Goal: Transaction & Acquisition: Purchase product/service

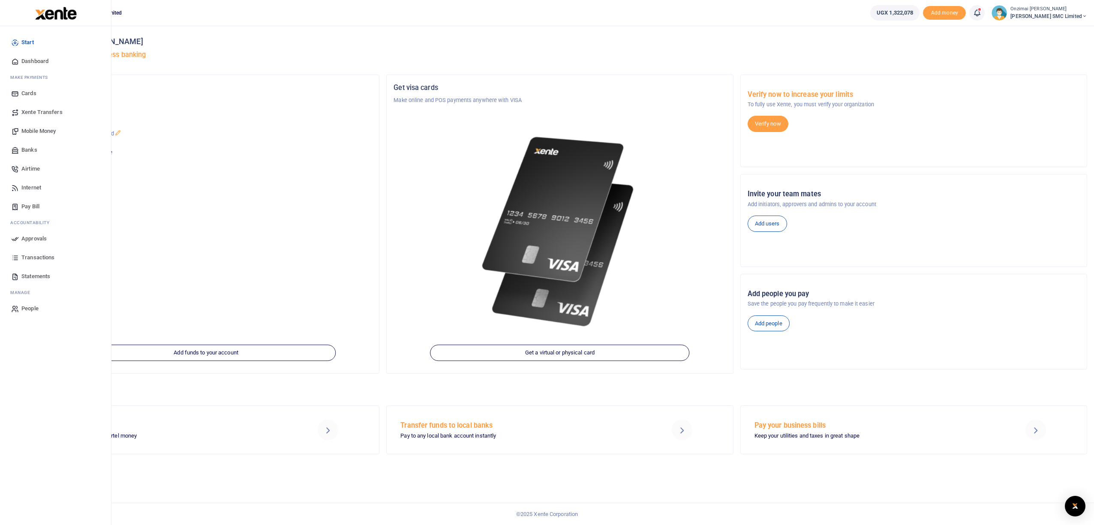
click at [47, 132] on span "Mobile Money" at bounding box center [38, 131] width 34 height 9
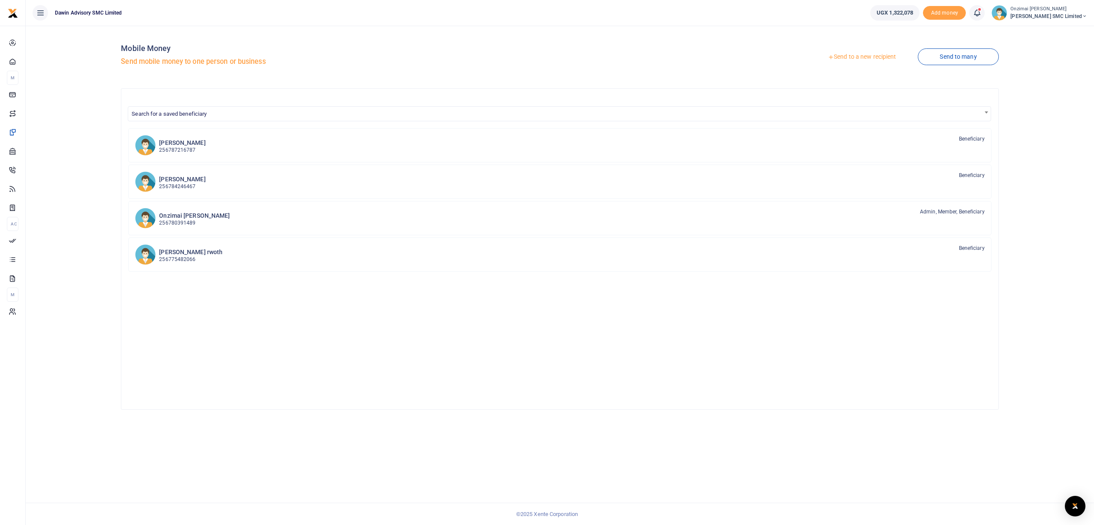
click at [203, 116] on span "Search for a saved beneficiary" at bounding box center [169, 114] width 75 height 6
type input "0780639187"
drag, startPoint x: 181, startPoint y: 129, endPoint x: 126, endPoint y: 129, distance: 54.9
click at [126, 129] on body "Start Dashboard M ake Payments Cards Xente Transfers Mobile Money Banks Airtime…" at bounding box center [547, 262] width 1094 height 525
click at [320, 63] on h5 "Send mobile money to one person or business" at bounding box center [338, 61] width 435 height 9
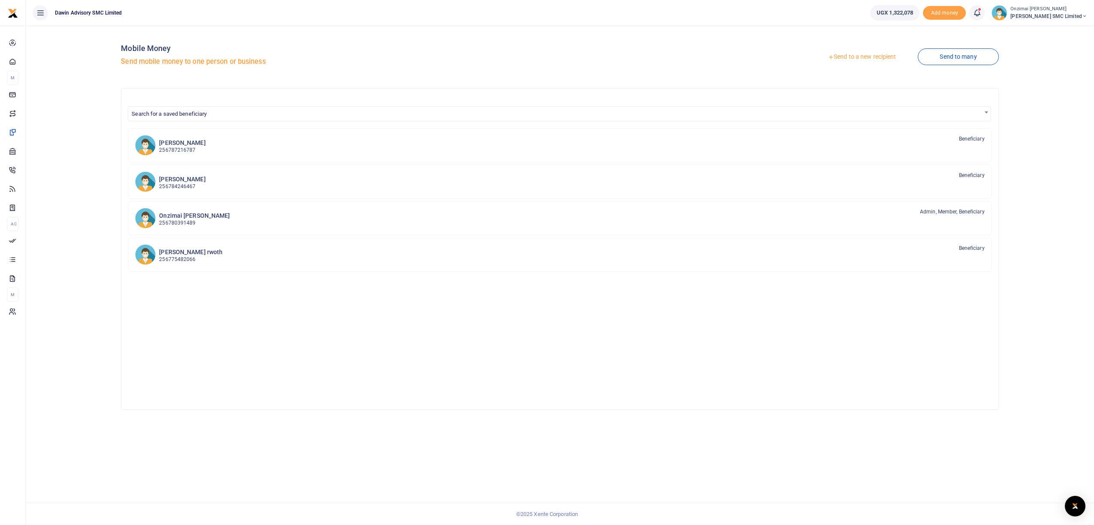
click at [852, 55] on link "Send to a new recipient" at bounding box center [862, 56] width 112 height 15
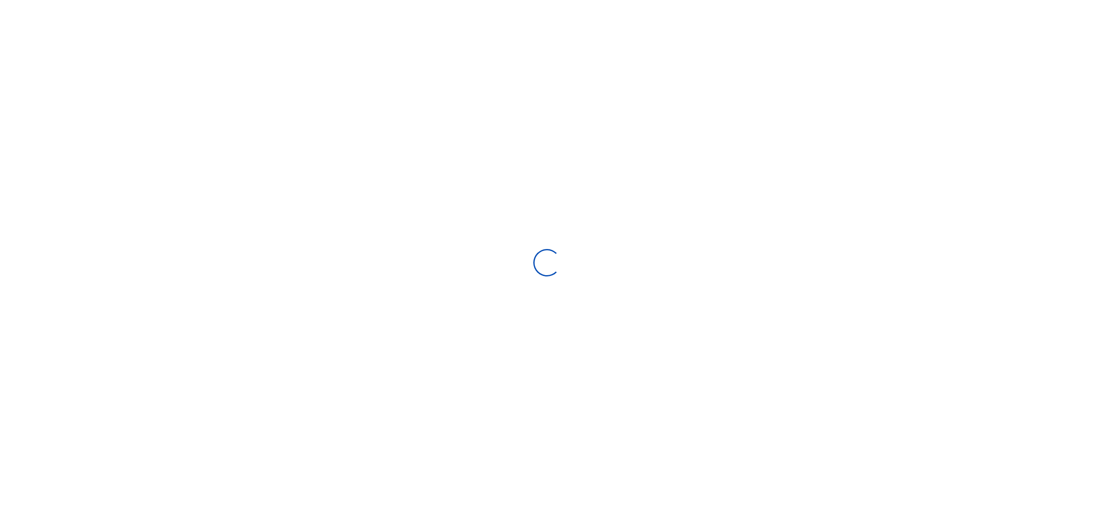
select select "Loading bundles"
select select
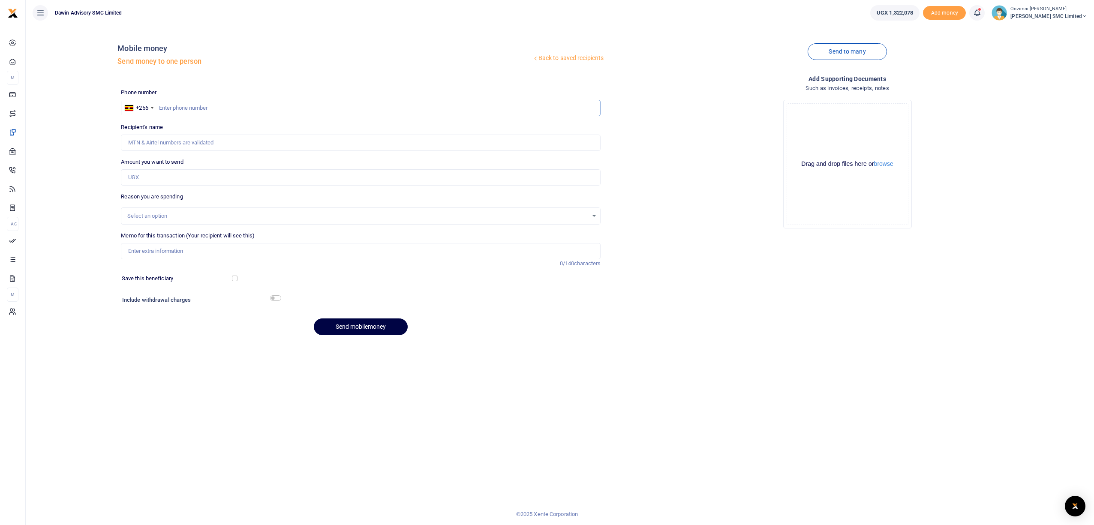
click at [216, 110] on input "text" at bounding box center [361, 108] width 480 height 16
type input "0780639187"
type input "Edmond Palanda"
type input "0780639187"
click at [153, 180] on input "Amount you want to send" at bounding box center [361, 177] width 480 height 16
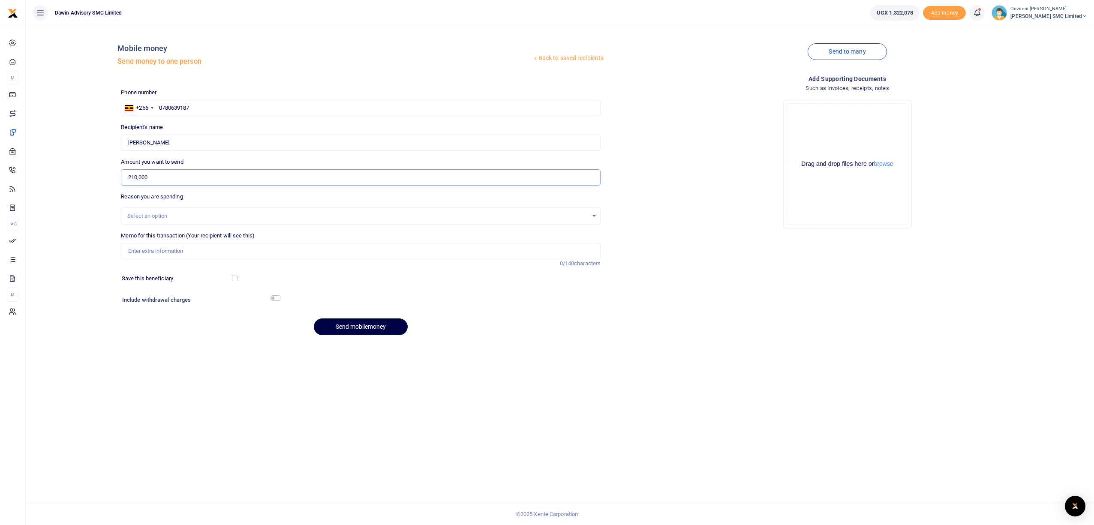
type input "210,000"
click at [149, 215] on div "Select an option" at bounding box center [357, 216] width 461 height 9
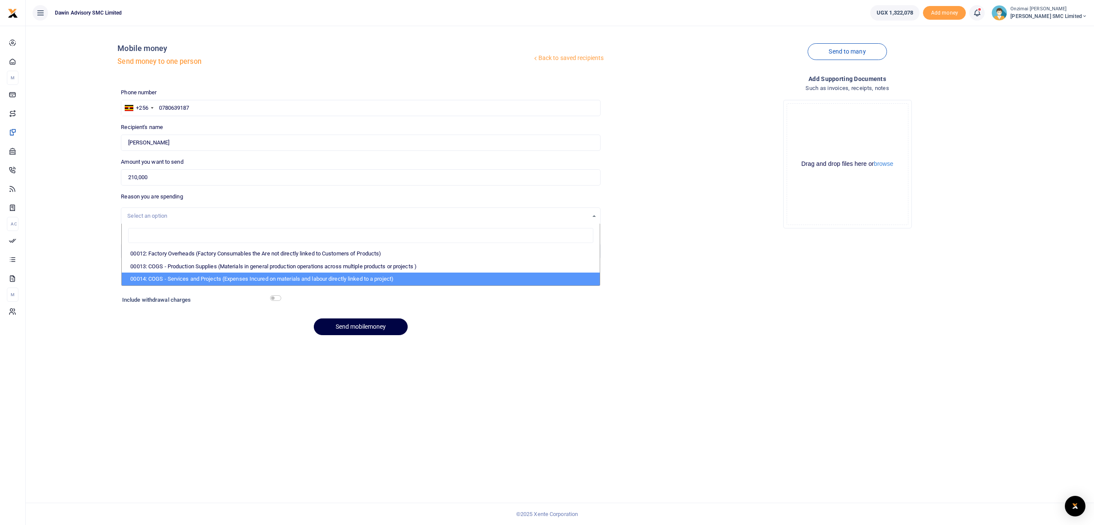
click at [157, 277] on li "00014: COGS - Services and Projects (Expenses Incured on materials and labour d…" at bounding box center [361, 279] width 478 height 13
select select "5381"
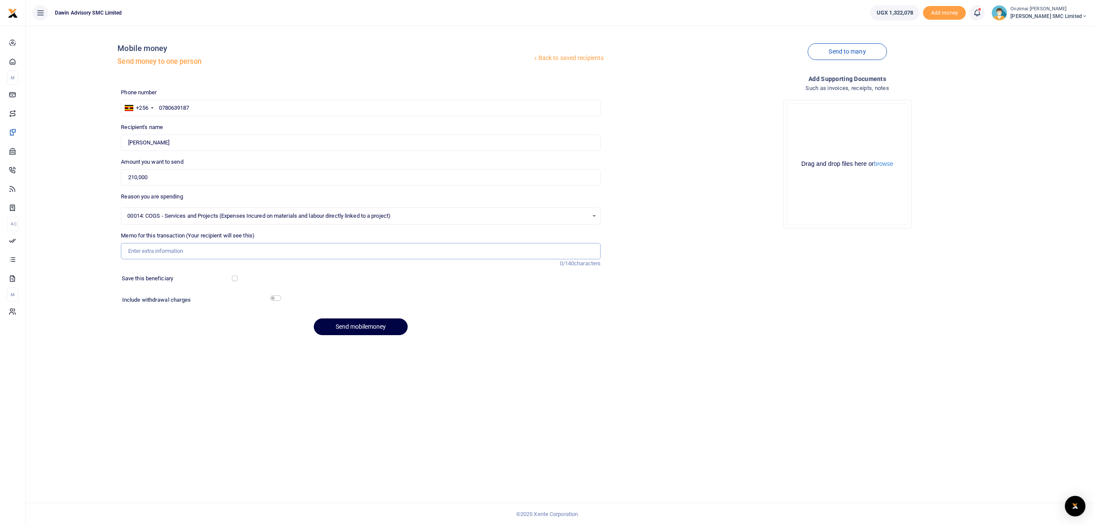
click at [151, 250] on input "Memo for this transaction (Your recipient will see this)" at bounding box center [361, 251] width 480 height 16
type input "Being transport for the processing of timber"
click at [275, 299] on input "checkbox" at bounding box center [275, 298] width 11 height 6
checkbox input "true"
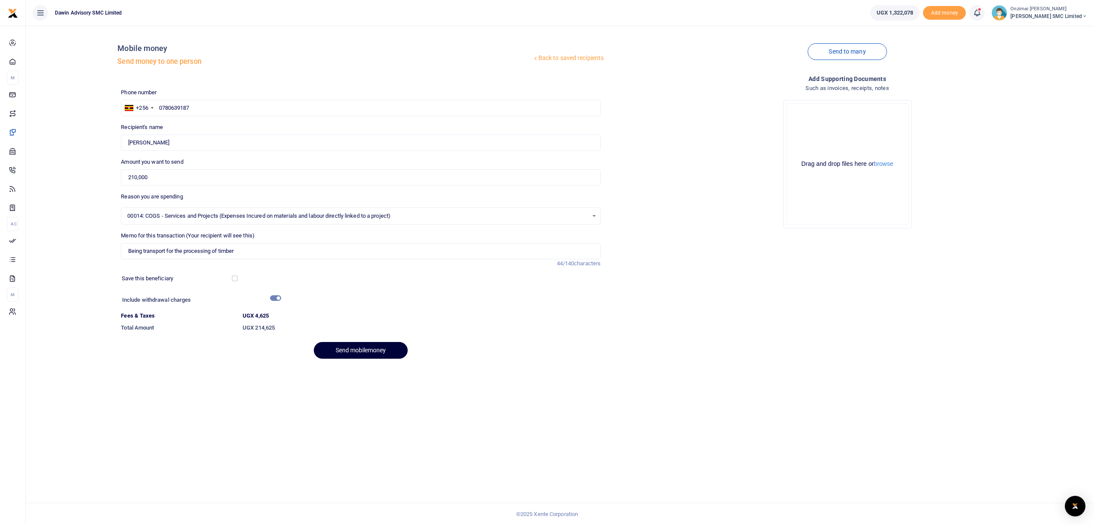
click at [356, 353] on button "Send mobilemoney" at bounding box center [361, 350] width 94 height 17
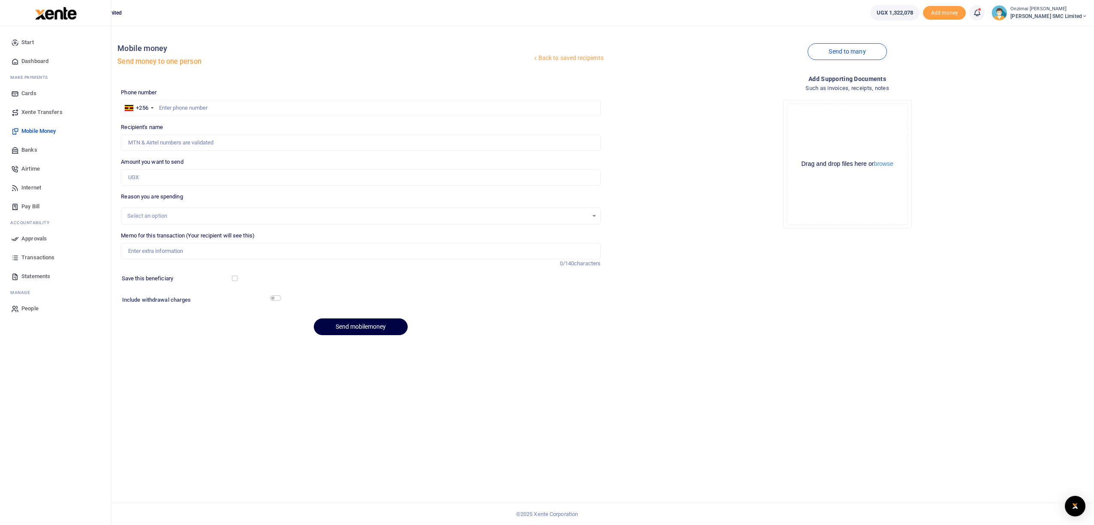
click at [34, 239] on span "Approvals" at bounding box center [33, 238] width 25 height 9
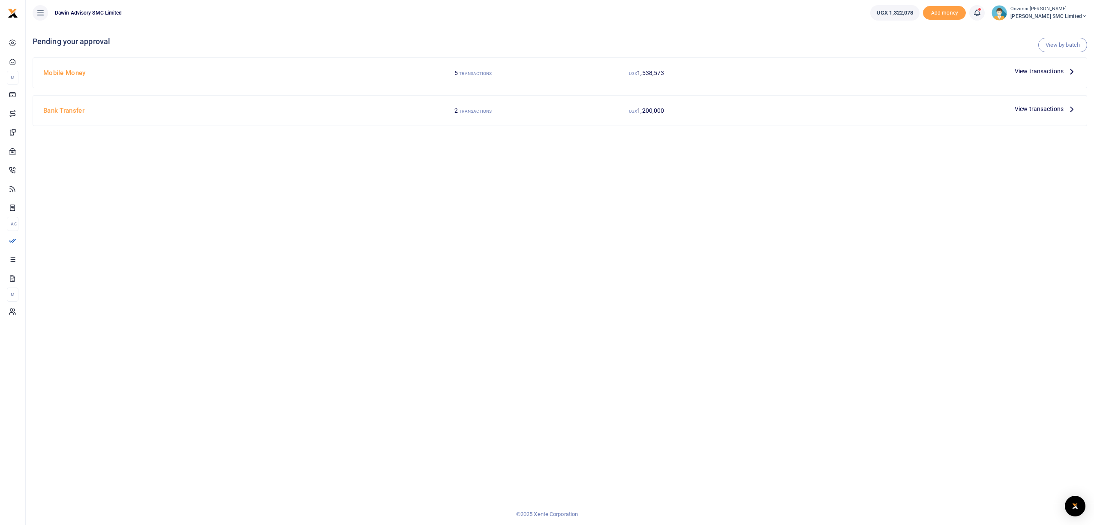
click at [1024, 76] on div "View transactions" at bounding box center [1045, 71] width 69 height 13
click at [1026, 72] on span "View transactions" at bounding box center [1039, 70] width 49 height 9
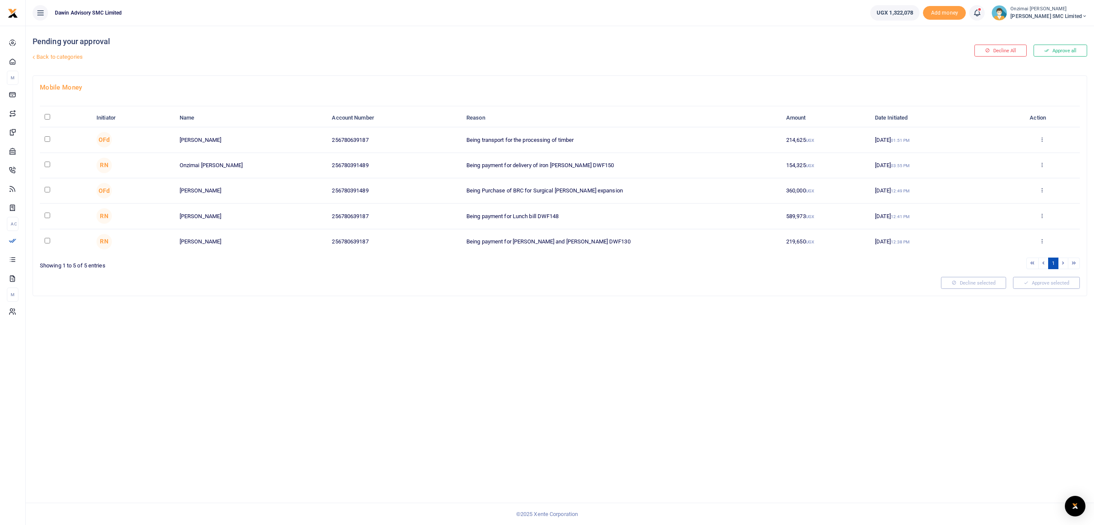
click at [45, 138] on input "checkbox" at bounding box center [48, 139] width 6 height 6
checkbox input "true"
click at [1028, 279] on button "Approve selected (1)" at bounding box center [1043, 283] width 73 height 12
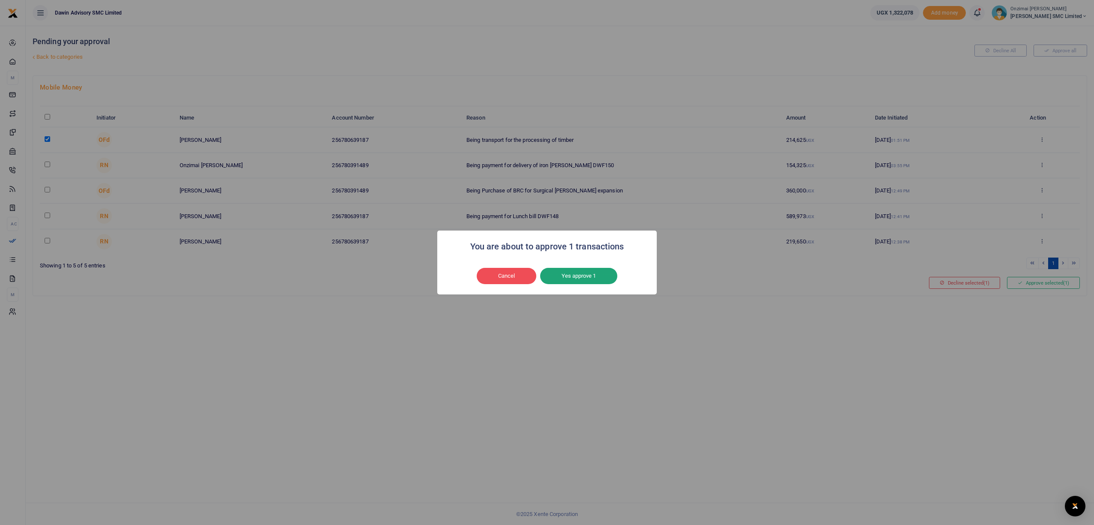
click at [573, 279] on button "Yes approve 1" at bounding box center [578, 276] width 77 height 16
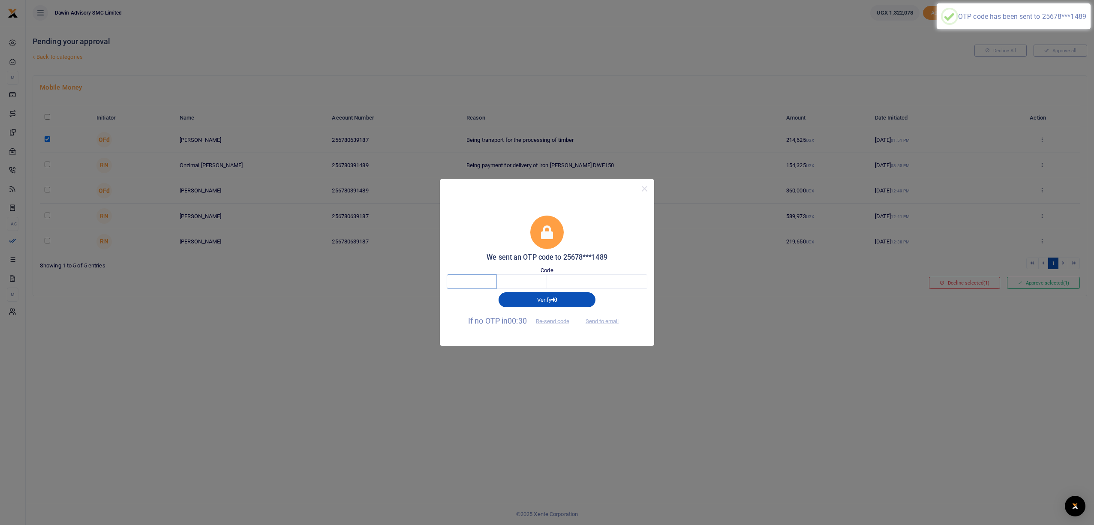
click at [467, 284] on input "text" at bounding box center [472, 281] width 50 height 15
type input "8"
type input "3"
type input "7"
type input "1"
